Goal: Task Accomplishment & Management: Manage account settings

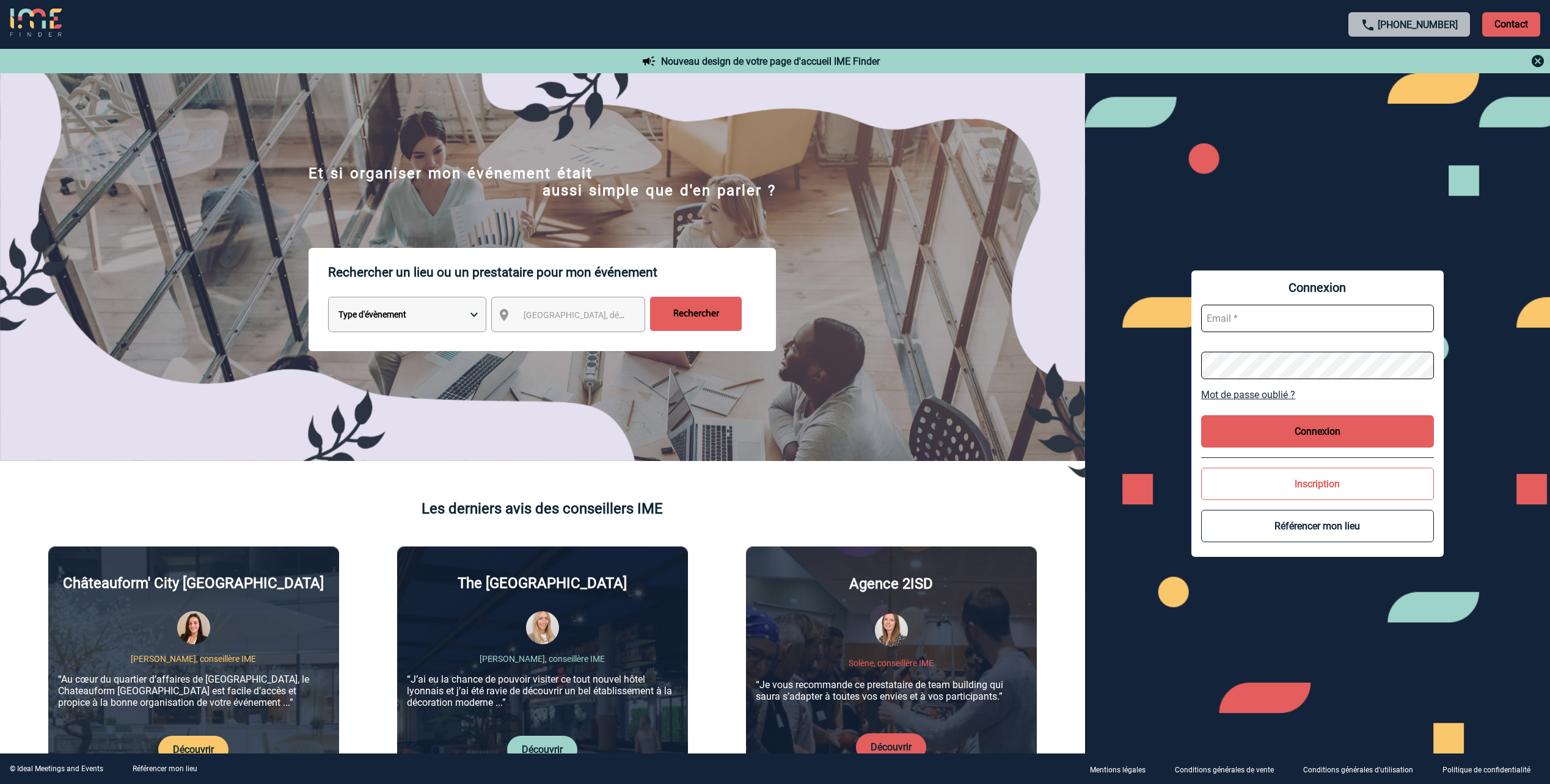
click at [1290, 321] on input "text" at bounding box center [1317, 318] width 233 height 28
paste input "martin.heller@hilti.com"
type input "martin.heller@hilti.com"
click at [1277, 429] on button "Connexion" at bounding box center [1317, 431] width 233 height 32
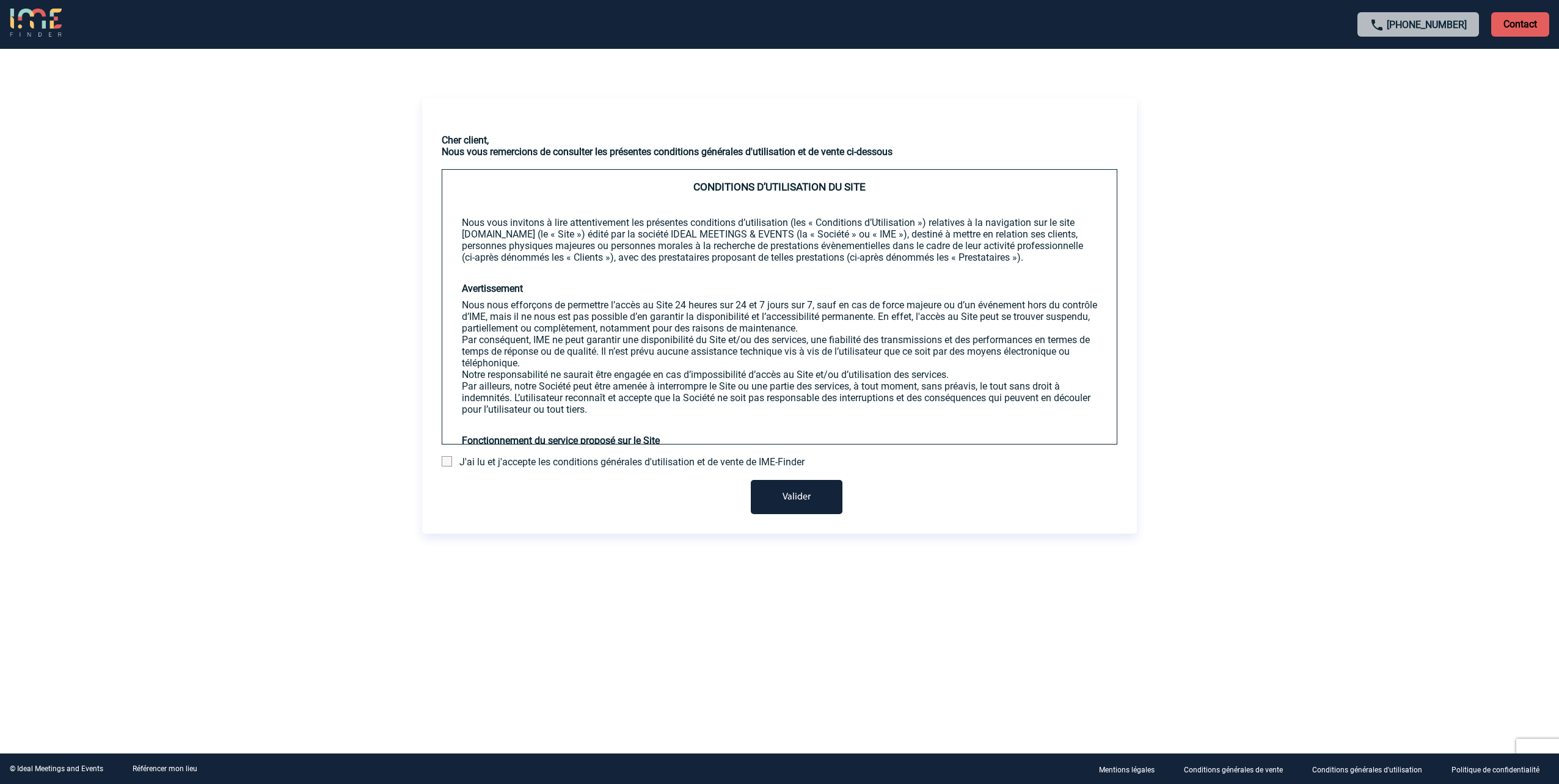
click at [623, 466] on span "J'ai lu et j'accepte les conditions générales d'utilisation et de vente de IME-…" at bounding box center [631, 462] width 345 height 12
click at [451, 461] on span at bounding box center [446, 461] width 11 height 11
click at [0, 0] on input "checkbox" at bounding box center [0, 0] width 0 height 0
click at [779, 489] on button "Valider" at bounding box center [796, 496] width 91 height 34
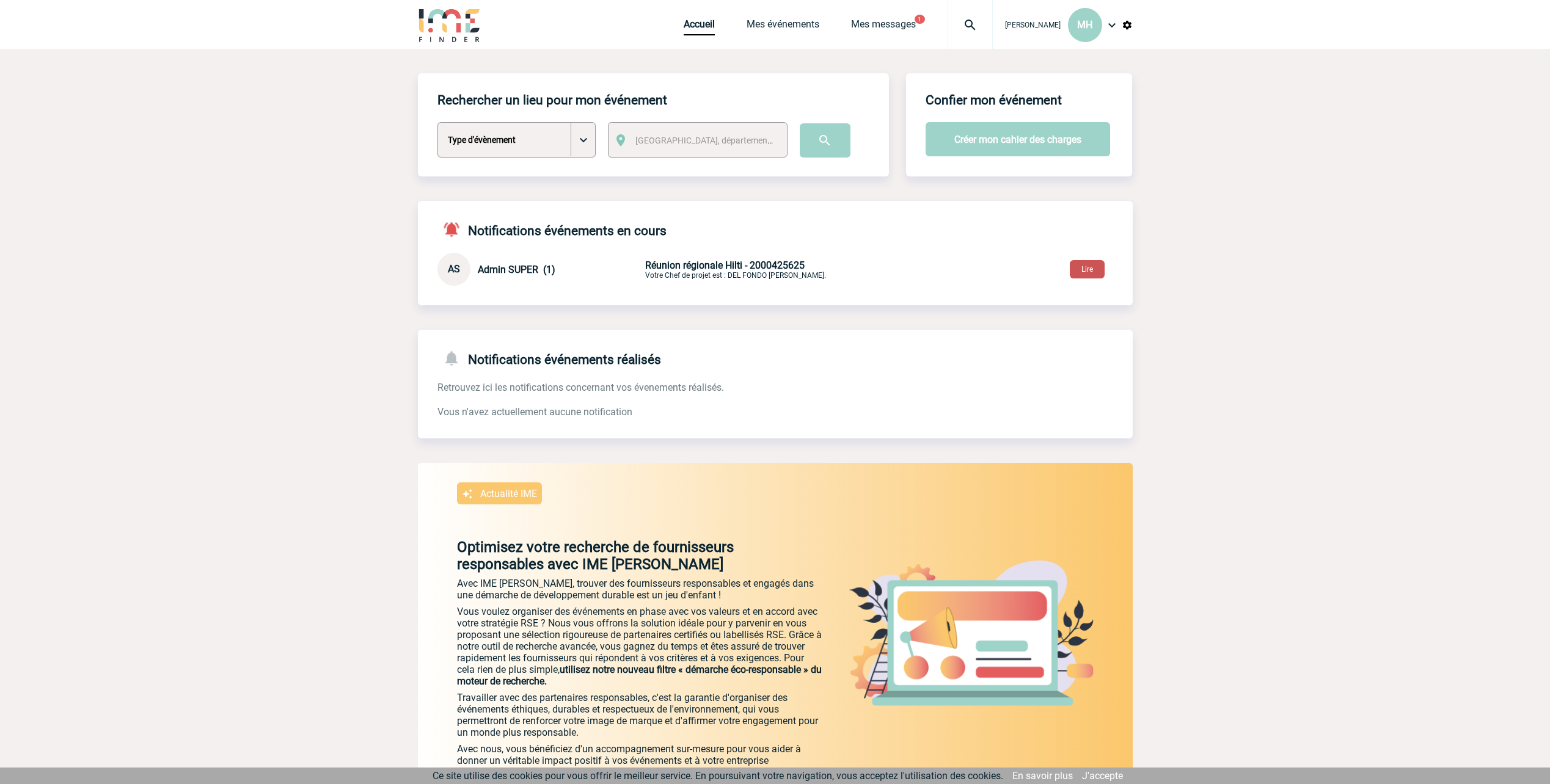
click at [1073, 267] on button "Lire" at bounding box center [1086, 269] width 34 height 19
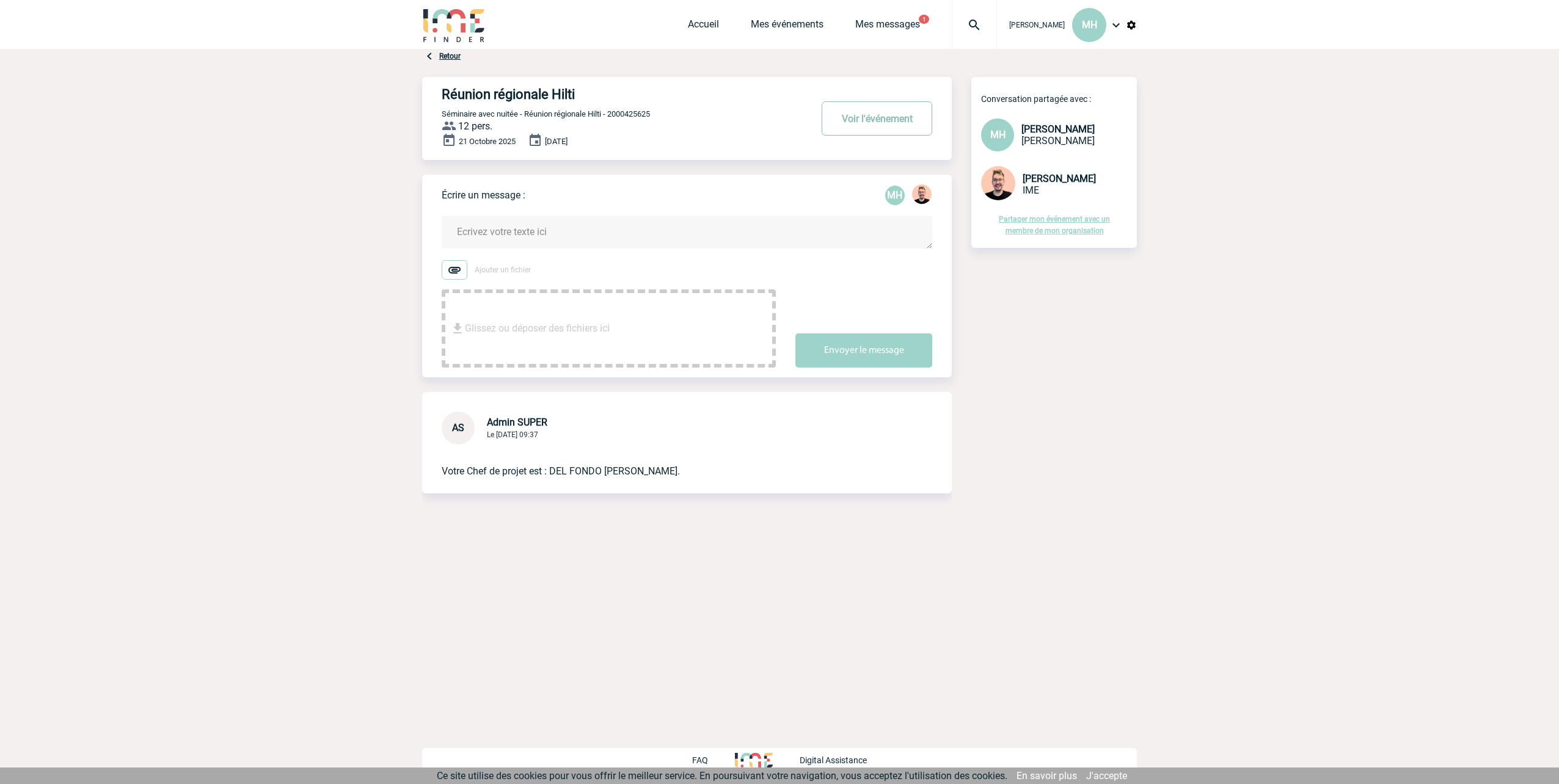
click at [859, 123] on button "Voir l'événement" at bounding box center [877, 118] width 110 height 34
